Goal: Check status: Check status

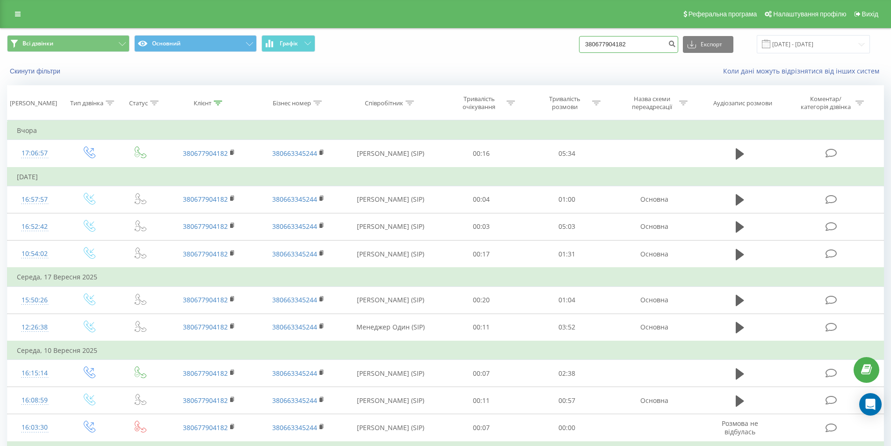
drag, startPoint x: 640, startPoint y: 44, endPoint x: 553, endPoint y: 46, distance: 86.6
click at [553, 46] on div "Всі дзвінки Основний Графік 380677904182 Експорт .csv .xls .xlsx [DATE] - [DATE]" at bounding box center [445, 44] width 877 height 18
paste input "37100211"
type input "380637100211"
click at [676, 44] on icon "submit" at bounding box center [672, 43] width 8 height 6
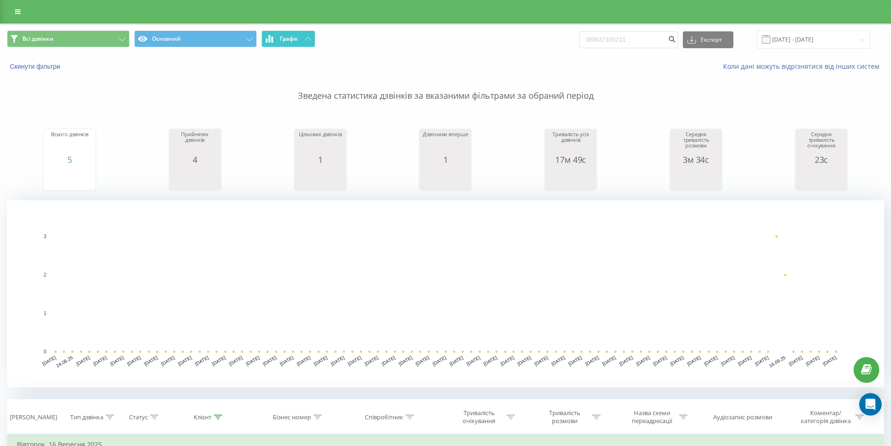
click at [300, 40] on button "Графік" at bounding box center [289, 38] width 54 height 17
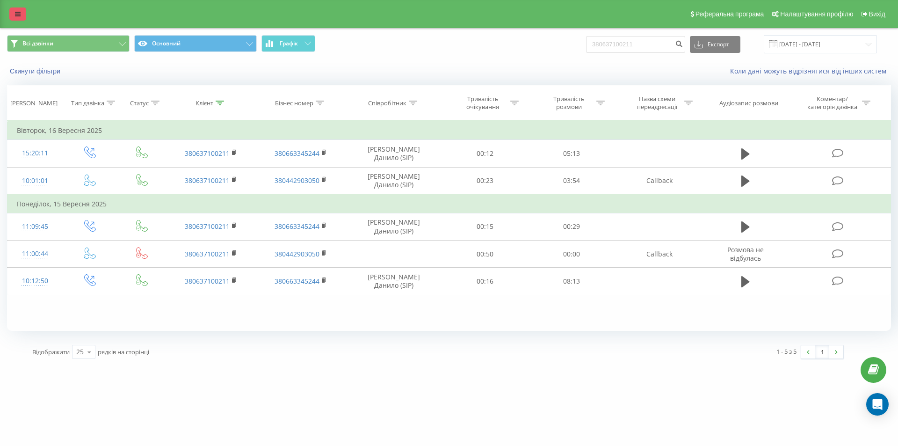
click at [15, 9] on link at bounding box center [17, 13] width 17 height 13
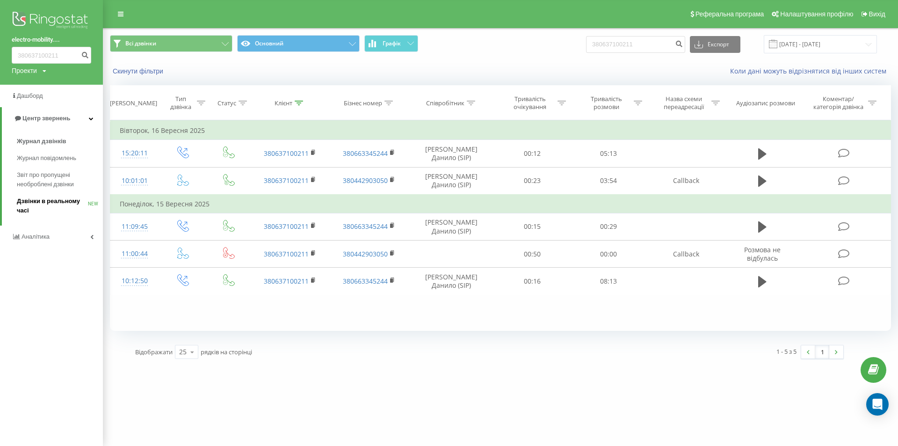
click at [47, 201] on span "Дзвінки в реальному часі" at bounding box center [52, 206] width 71 height 19
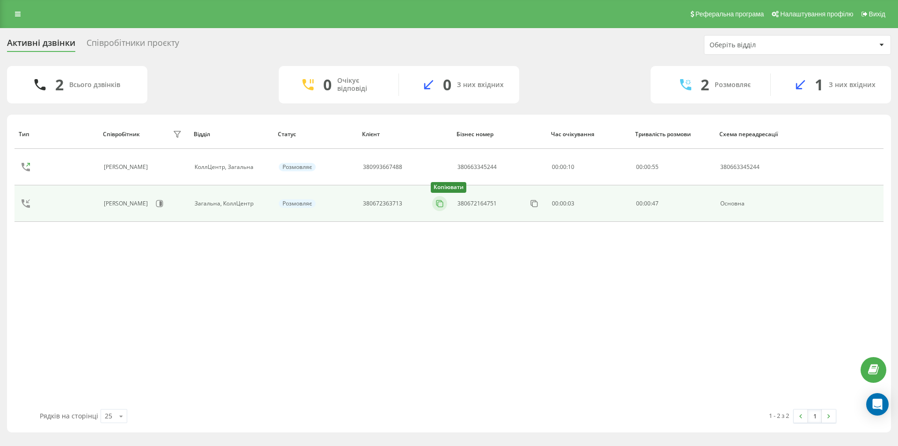
click at [437, 204] on icon at bounding box center [439, 202] width 5 height 5
